Goal: Use online tool/utility: Utilize a website feature to perform a specific function

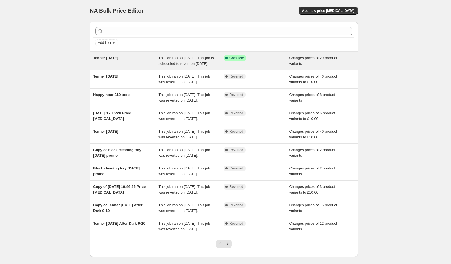
click at [118, 57] on span "Tenner [DATE]" at bounding box center [105, 58] width 25 height 4
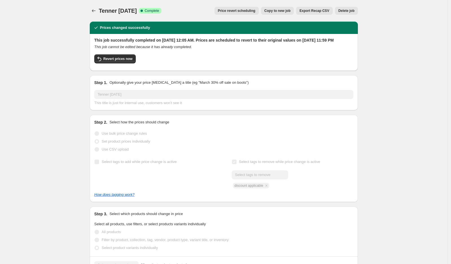
click at [286, 8] on span "Copy to new job" at bounding box center [278, 10] width 26 height 5
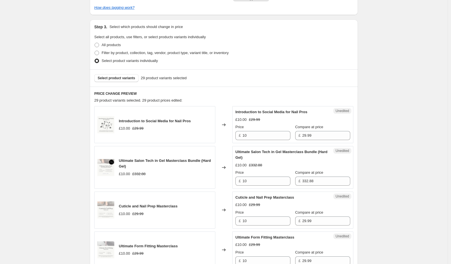
scroll to position [131, 0]
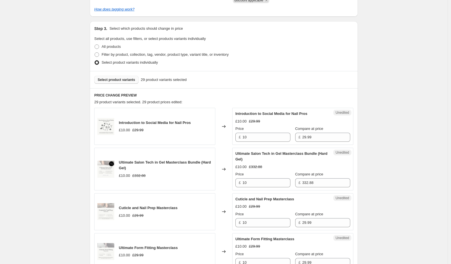
click at [126, 82] on button "Select product variants" at bounding box center [116, 80] width 44 height 8
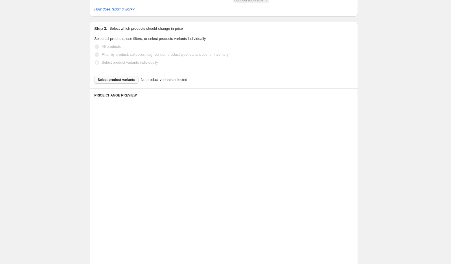
scroll to position [64, 0]
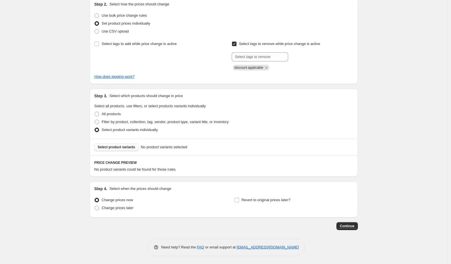
click at [131, 147] on span "Select product variants" at bounding box center [117, 147] width 38 height 5
click at [132, 146] on span "Select product variants" at bounding box center [117, 147] width 38 height 5
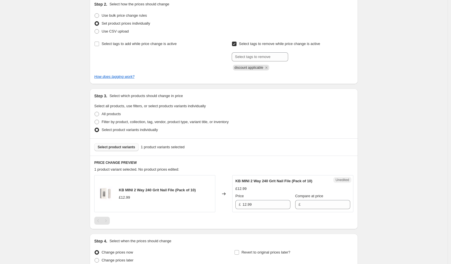
scroll to position [105, 0]
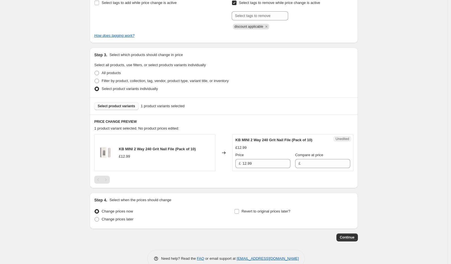
click at [126, 109] on button "Select product variants" at bounding box center [116, 106] width 44 height 8
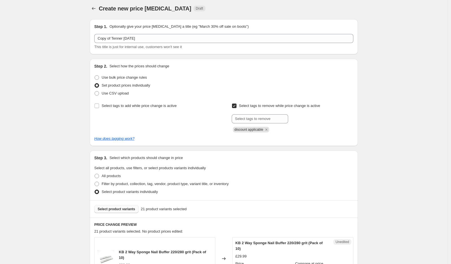
scroll to position [0, 0]
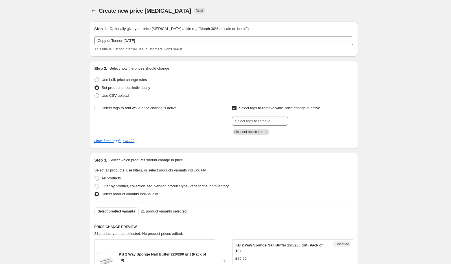
click at [104, 79] on span "Use bulk price change rules" at bounding box center [124, 79] width 45 height 4
click at [95, 78] on input "Use bulk price change rules" at bounding box center [95, 77] width 0 height 0
radio input "true"
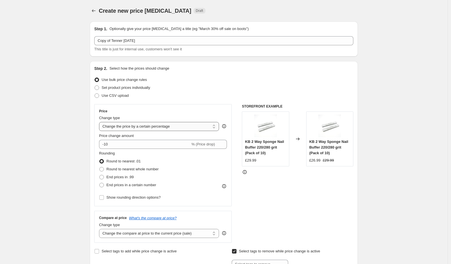
click at [151, 123] on select "Change the price to a certain amount Change the price by a certain amount Chang…" at bounding box center [159, 126] width 120 height 9
select select "to"
click at [101, 122] on select "Change the price to a certain amount Change the price by a certain amount Chang…" at bounding box center [159, 126] width 120 height 9
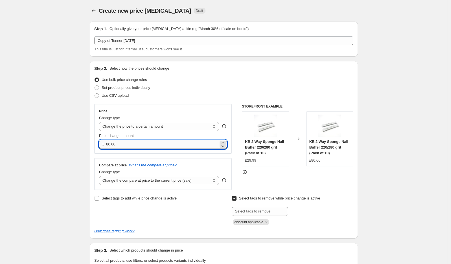
click at [118, 146] on input "80.00" at bounding box center [162, 144] width 112 height 9
type input "8"
type input "10.00"
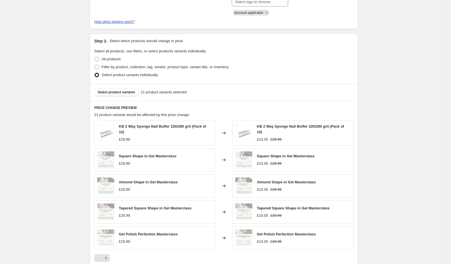
scroll to position [298, 0]
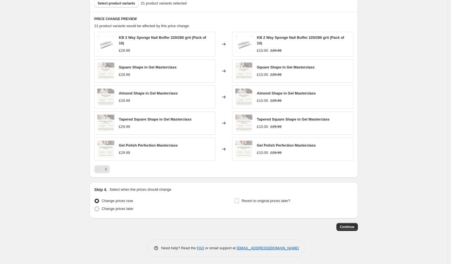
click at [119, 210] on label "Change prices later" at bounding box center [113, 209] width 39 height 8
click at [95, 206] on input "Change prices later" at bounding box center [95, 206] width 0 height 0
radio input "true"
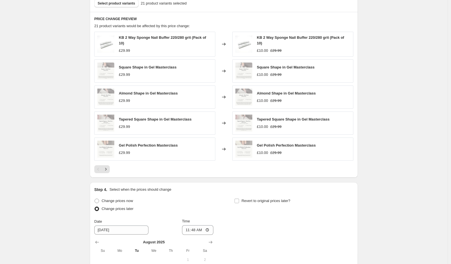
scroll to position [403, 0]
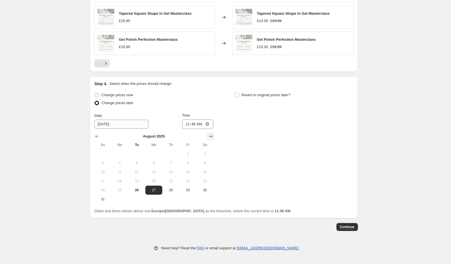
click at [213, 135] on icon "Show next month, September 2025" at bounding box center [211, 136] width 4 height 3
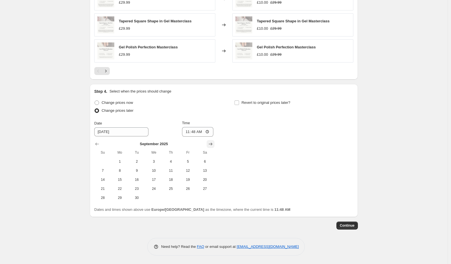
scroll to position [394, 0]
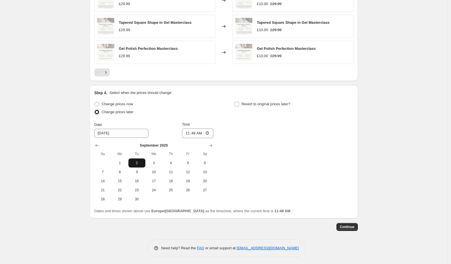
click at [138, 162] on span "2" at bounding box center [137, 162] width 12 height 5
type input "[DATE]"
click at [198, 133] on input "11:48" at bounding box center [198, 133] width 32 height 10
type input "00:01"
click at [239, 103] on input "Revert to original prices later?" at bounding box center [237, 104] width 5 height 5
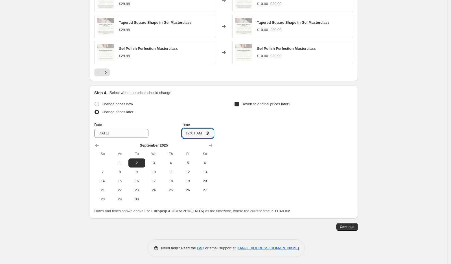
checkbox input "true"
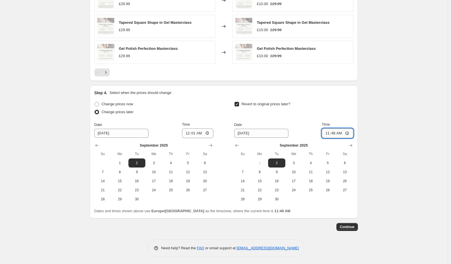
click at [336, 132] on input "11:48" at bounding box center [338, 133] width 32 height 10
type input "23:59"
click at [355, 226] on span "Continue" at bounding box center [347, 226] width 15 height 5
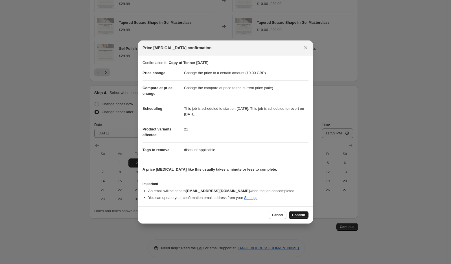
click at [300, 214] on span "Confirm" at bounding box center [298, 214] width 13 height 5
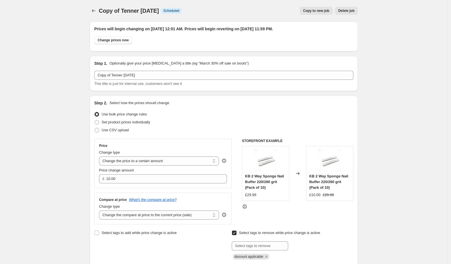
click at [94, 12] on icon "Price change jobs" at bounding box center [94, 10] width 4 height 3
